Goal: Information Seeking & Learning: Learn about a topic

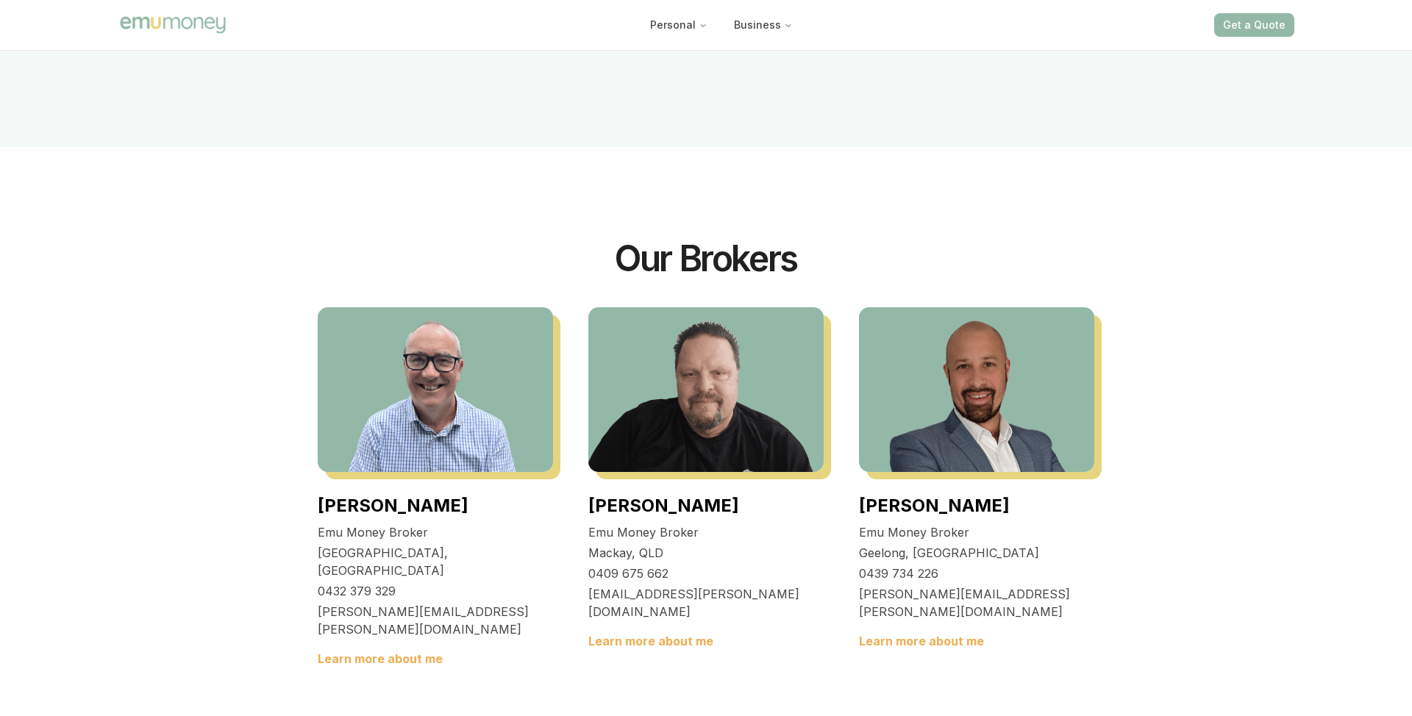
scroll to position [1209, 0]
